Goal: Information Seeking & Learning: Find specific fact

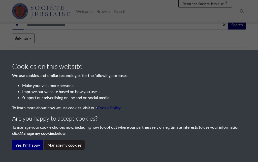
scroll to position [116, 0]
click at [29, 149] on button "Yes, I'm happy" at bounding box center [27, 145] width 31 height 10
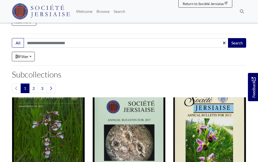
scroll to position [98, 0]
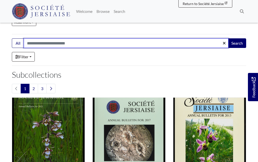
click at [60, 46] on input "Search:" at bounding box center [126, 43] width 205 height 10
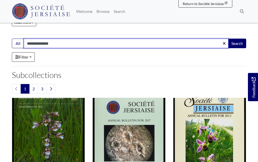
type input "**********"
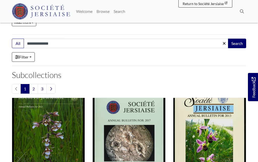
click at [240, 46] on button "Search" at bounding box center [237, 43] width 18 height 10
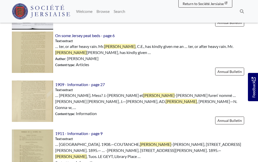
scroll to position [612, 0]
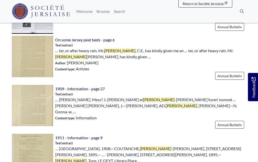
click at [87, 158] on span "CURRY" at bounding box center [70, 160] width 31 height 5
click at [39, 141] on img at bounding box center [32, 153] width 41 height 41
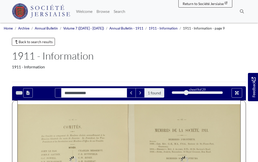
type input "**********"
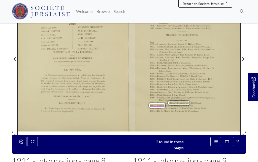
scroll to position [123, 0]
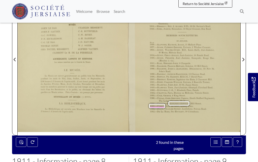
click at [167, 108] on span "CIIARLES—SIDNEY," at bounding box center [171, 109] width 14 height 4
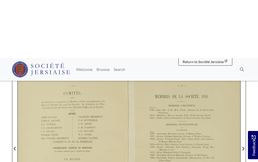
scroll to position [0, 0]
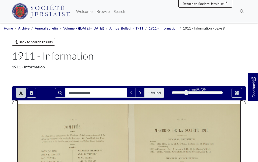
click at [46, 45] on link "Back to search results" at bounding box center [33, 42] width 43 height 8
click at [46, 42] on link "Back to search results" at bounding box center [33, 42] width 43 height 8
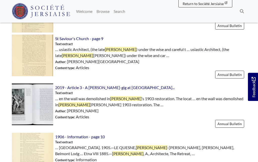
scroll to position [337, 0]
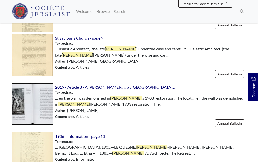
click at [43, 60] on img at bounding box center [32, 54] width 41 height 41
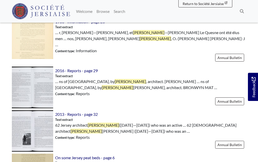
scroll to position [495, 0]
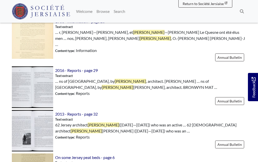
click at [44, 84] on img at bounding box center [32, 86] width 41 height 41
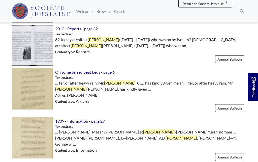
scroll to position [580, 0]
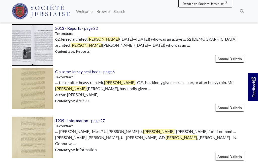
click at [35, 86] on img at bounding box center [32, 88] width 41 height 41
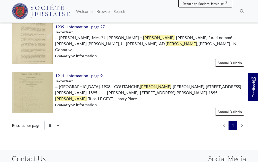
scroll to position [674, 0]
click at [33, 85] on img at bounding box center [32, 91] width 41 height 41
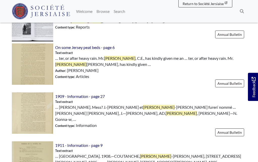
scroll to position [595, 0]
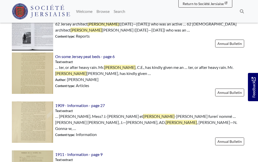
click at [37, 118] on img at bounding box center [32, 121] width 41 height 41
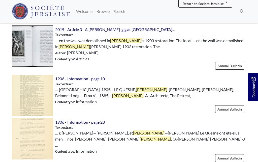
scroll to position [394, 0]
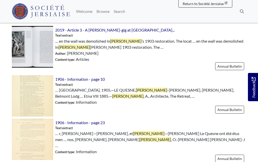
click at [37, 95] on img at bounding box center [32, 95] width 41 height 41
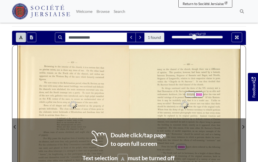
type input "**********"
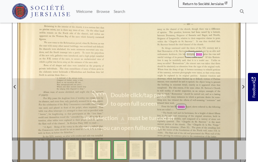
scroll to position [70, 0]
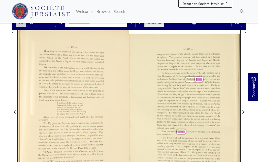
click at [199, 85] on span "model" at bounding box center [201, 85] width 4 height 2
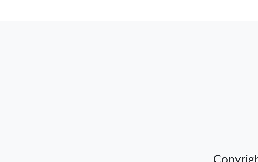
scroll to position [211, 0]
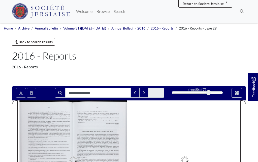
type input "**********"
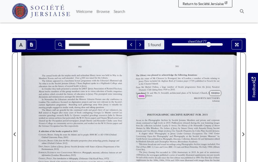
scroll to position [47, 0]
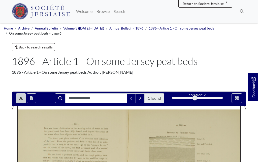
type input "**********"
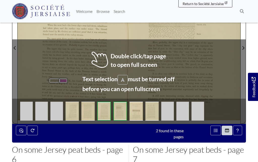
scroll to position [139, 0]
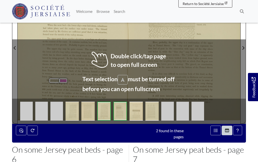
click at [64, 87] on span "Club," at bounding box center [64, 87] width 4 height 2
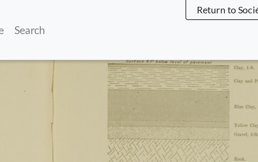
scroll to position [113, 0]
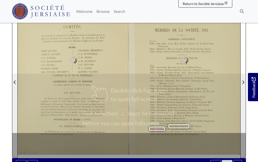
type input "**********"
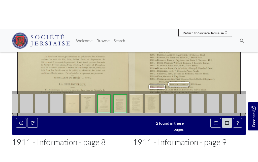
scroll to position [118, 0]
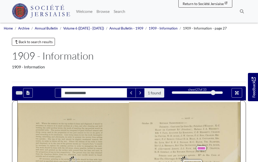
type input "**********"
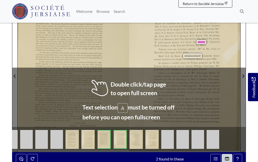
scroll to position [105, 0]
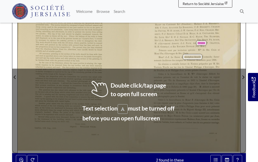
click at [217, 46] on div "Pnûsnxrs: va.usa [PERSON_NAME] Ecr, Président d’Honneur; E.-C, MALET DE CARTERE…" at bounding box center [186, 33] width 65 height 28
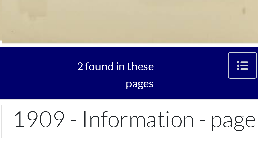
scroll to position [145, 0]
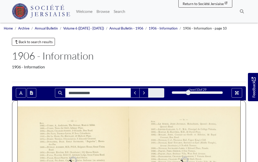
type input "**********"
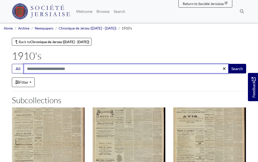
click at [79, 72] on input "Search:" at bounding box center [126, 69] width 205 height 10
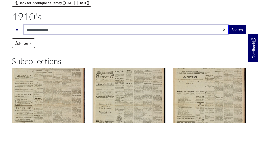
type input "**********"
click at [236, 64] on button "Search" at bounding box center [237, 69] width 18 height 10
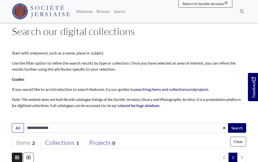
scroll to position [12, 0]
